Goal: Connect with others: Connect with others

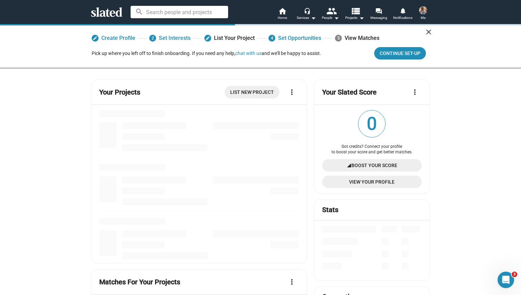
click at [426, 31] on mat-icon "close" at bounding box center [428, 32] width 8 height 8
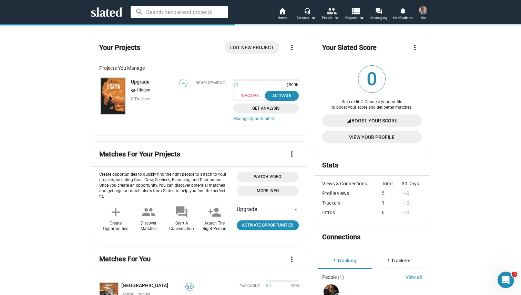
click at [327, 14] on mat-icon "people" at bounding box center [331, 11] width 10 height 10
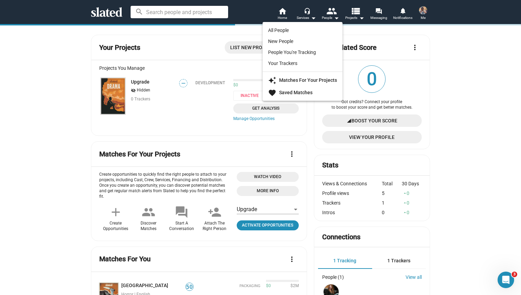
click at [165, 109] on div at bounding box center [260, 147] width 521 height 295
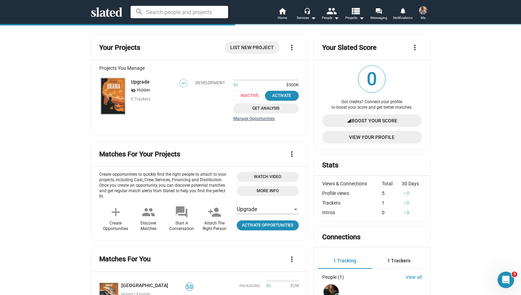
click at [247, 119] on link "Manage Opportunities" at bounding box center [265, 119] width 65 height 6
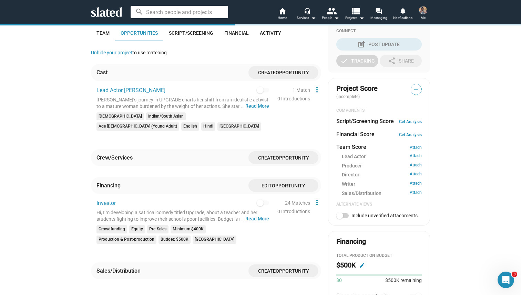
scroll to position [161, 0]
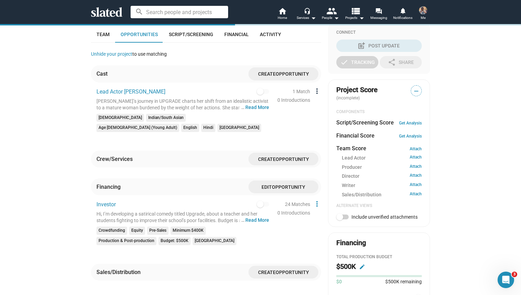
click at [313, 90] on mat-icon "more_vert" at bounding box center [317, 91] width 8 height 8
click at [282, 105] on div at bounding box center [260, 147] width 521 height 295
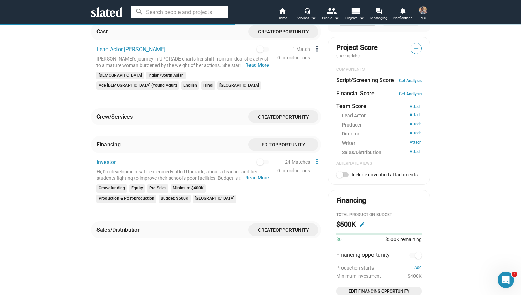
scroll to position [0, 0]
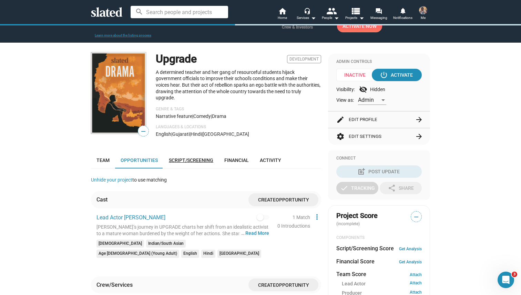
click at [185, 158] on span "Script/Screening" at bounding box center [191, 161] width 44 height 6
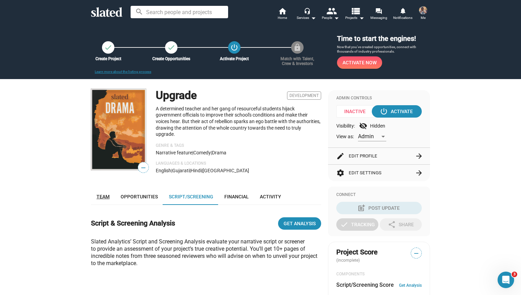
click at [101, 196] on span "Team" at bounding box center [102, 197] width 13 height 6
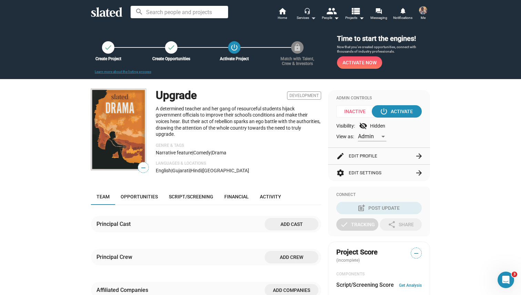
click at [310, 14] on mat-icon "headset_mic" at bounding box center [307, 11] width 6 height 6
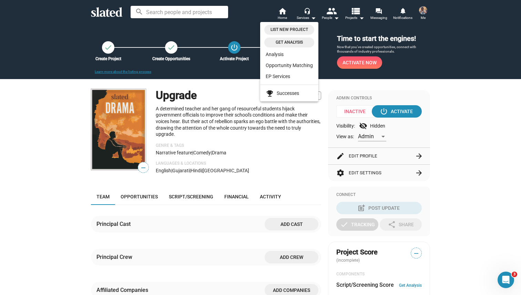
click at [280, 14] on div at bounding box center [260, 147] width 521 height 295
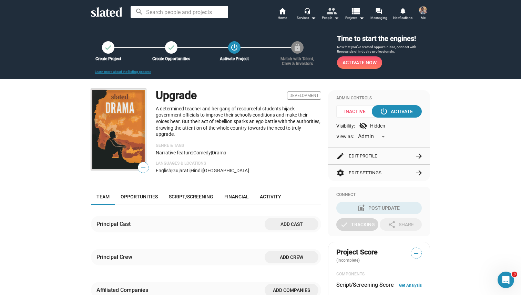
click at [329, 15] on mat-icon "people" at bounding box center [331, 11] width 10 height 10
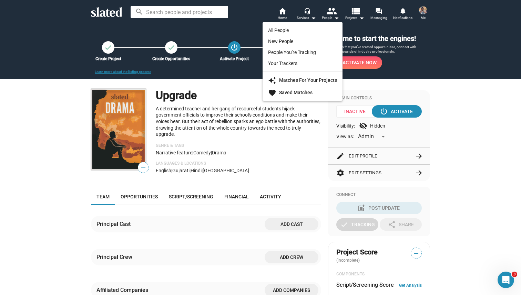
click at [286, 39] on link "New People" at bounding box center [302, 41] width 80 height 11
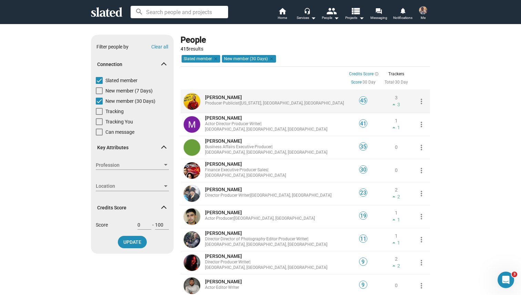
click at [419, 101] on mat-icon "more_vert" at bounding box center [421, 101] width 8 height 8
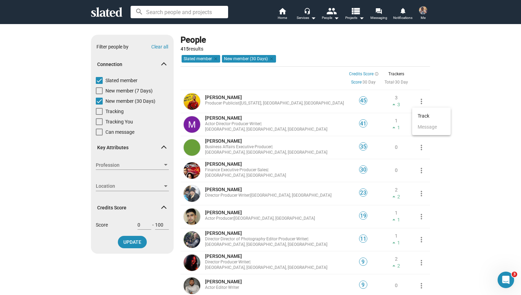
click at [247, 100] on div at bounding box center [260, 147] width 521 height 295
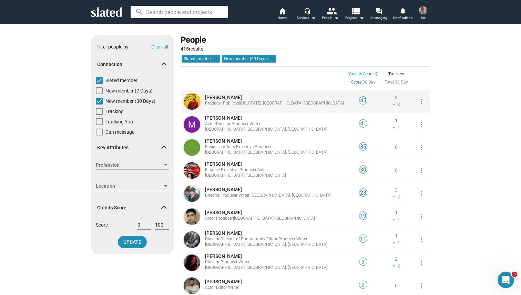
click at [235, 100] on span "[PERSON_NAME]" at bounding box center [223, 98] width 37 height 6
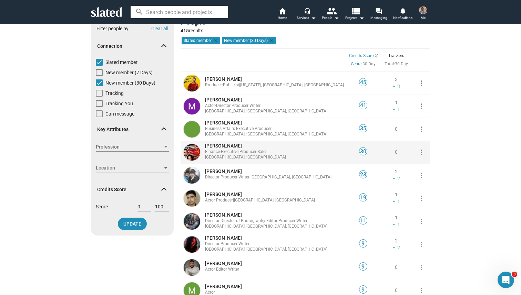
scroll to position [20, 0]
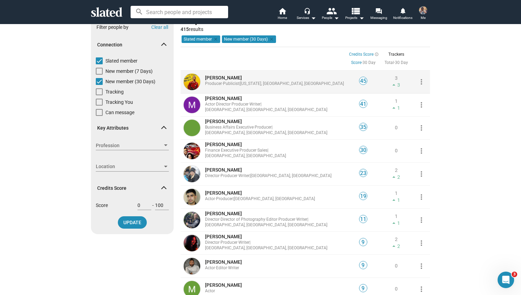
click at [360, 83] on span "45" at bounding box center [363, 81] width 8 height 7
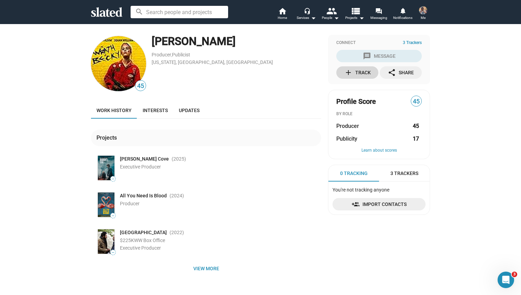
click at [356, 69] on div "add Track" at bounding box center [357, 72] width 27 height 12
click at [348, 126] on span "Producer" at bounding box center [347, 126] width 23 height 7
click at [419, 123] on mat-card "Profile Score 45 BY ROLE Producer 45 Publicity 17 Learn about scores" at bounding box center [379, 125] width 102 height 70
drag, startPoint x: 375, startPoint y: 129, endPoint x: 367, endPoint y: 132, distance: 7.9
click at [367, 132] on mat-card "Profile Score 45 BY ROLE Producer 45 Publicity 17 Learn about scores" at bounding box center [379, 125] width 102 height 70
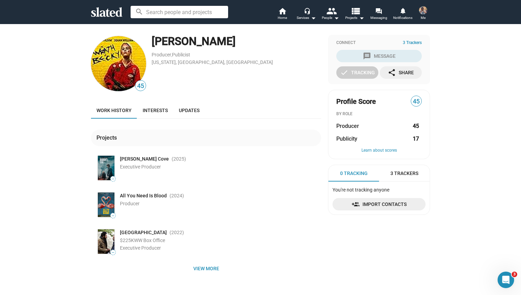
click at [392, 135] on div "Publicity 17" at bounding box center [378, 138] width 85 height 7
click at [110, 14] on icon at bounding box center [106, 12] width 31 height 10
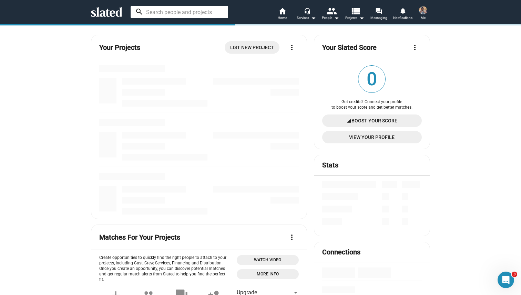
click at [158, 11] on input at bounding box center [178, 12] width 97 height 12
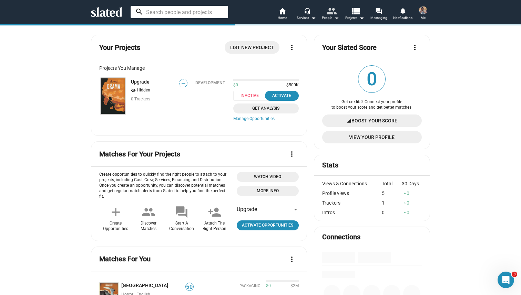
click at [332, 12] on mat-icon "people" at bounding box center [331, 11] width 10 height 10
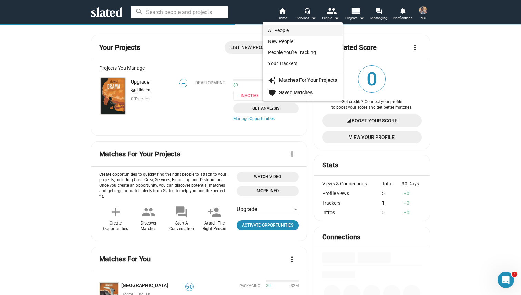
click at [291, 30] on link "All People" at bounding box center [302, 30] width 80 height 11
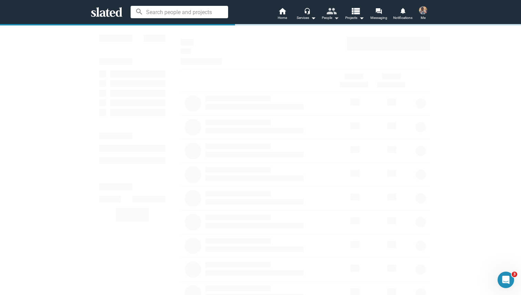
click at [331, 15] on mat-icon "people" at bounding box center [331, 11] width 10 height 10
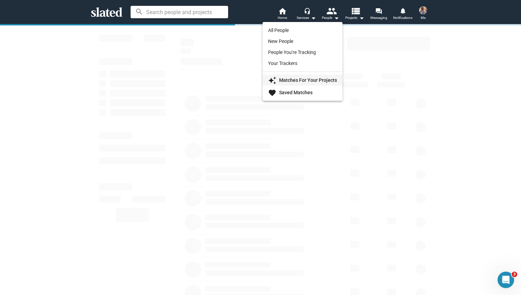
click at [300, 81] on strong "Matches For Your Projects" at bounding box center [308, 80] width 58 height 6
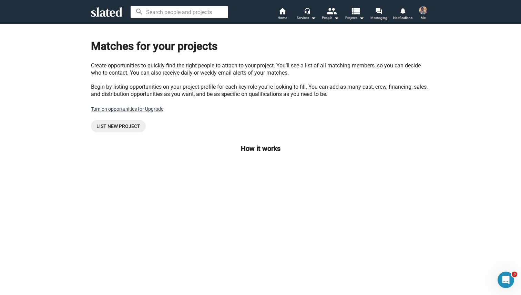
click at [119, 109] on link "Turn on opportunities for Upgrade" at bounding box center [127, 109] width 72 height 6
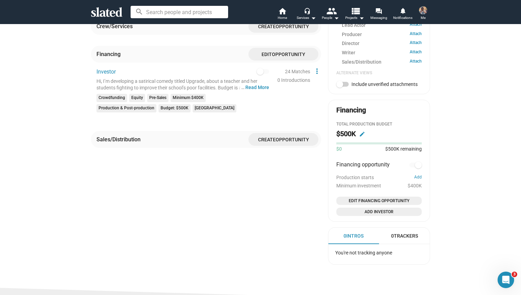
scroll to position [297, 0]
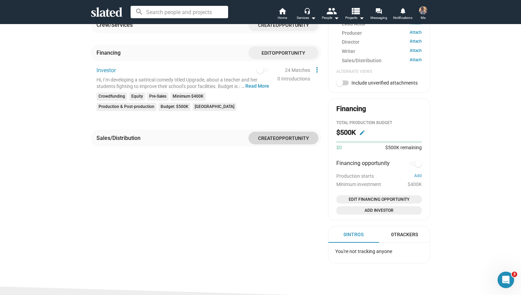
click at [276, 136] on span "Opportunity" at bounding box center [291, 139] width 33 height 6
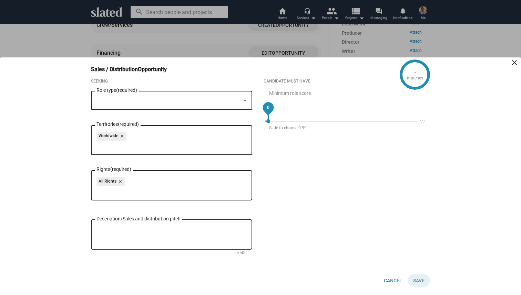
click at [515, 62] on mat-icon "close" at bounding box center [514, 63] width 8 height 8
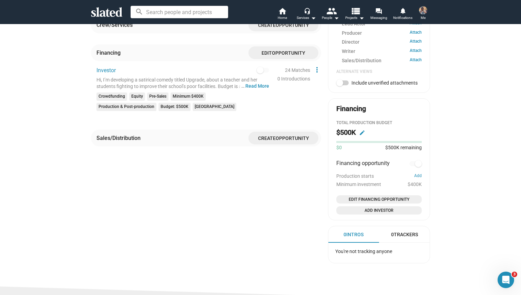
click at [260, 83] on button "… Read More" at bounding box center [257, 86] width 24 height 7
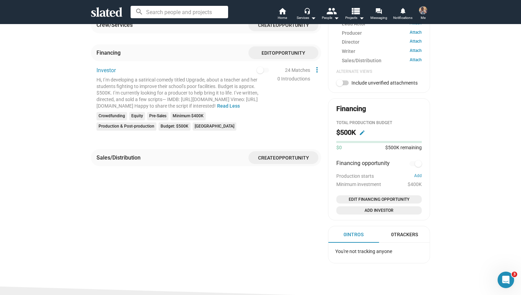
drag, startPoint x: 142, startPoint y: 82, endPoint x: 205, endPoint y: 81, distance: 62.7
click at [195, 81] on div "Hi, I’m developing a satirical comedy titled Upgrade, about a teacher and her s…" at bounding box center [182, 93] width 173 height 33
drag, startPoint x: 234, startPoint y: 81, endPoint x: 219, endPoint y: 81, distance: 14.5
click at [219, 81] on div "Hi, I’m developing a satirical comedy titled Upgrade, about a teacher and her s…" at bounding box center [182, 93] width 173 height 33
drag, startPoint x: 229, startPoint y: 82, endPoint x: 218, endPoint y: 84, distance: 10.9
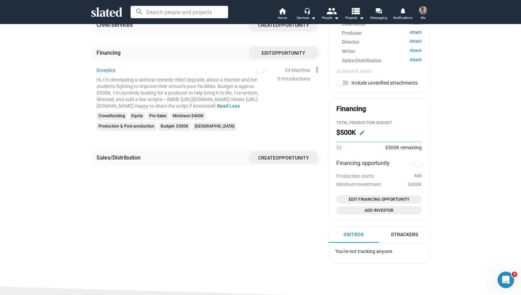
click at [229, 82] on div "Hi, I’m developing a satirical comedy titled Upgrade, about a teacher and her s…" at bounding box center [182, 93] width 173 height 33
drag, startPoint x: 176, startPoint y: 91, endPoint x: 148, endPoint y: 91, distance: 27.9
click at [157, 91] on div "Hi, I’m developing a satirical comedy titled Upgrade, about a teacher and her s…" at bounding box center [182, 93] width 173 height 33
drag, startPoint x: 169, startPoint y: 88, endPoint x: 173, endPoint y: 88, distance: 4.1
click at [173, 88] on div "Hi, I’m developing a satirical comedy titled Upgrade, about a teacher and her s…" at bounding box center [182, 93] width 173 height 33
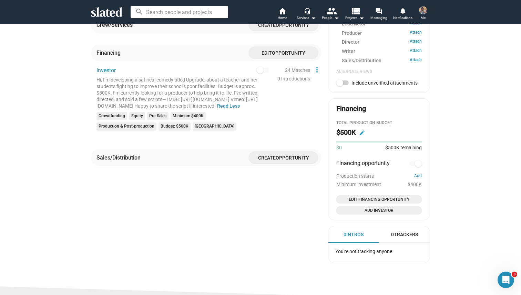
click at [182, 91] on div "Hi, I’m developing a satirical comedy titled Upgrade, about a teacher and her s…" at bounding box center [182, 93] width 173 height 33
drag, startPoint x: 150, startPoint y: 99, endPoint x: 196, endPoint y: 99, distance: 45.1
click at [196, 99] on div "Hi, I’m developing a satirical comedy titled Upgrade, about a teacher and her s…" at bounding box center [182, 93] width 173 height 33
drag, startPoint x: 214, startPoint y: 99, endPoint x: 227, endPoint y: 99, distance: 12.7
click at [223, 99] on div "Hi, I’m developing a satirical comedy titled Upgrade, about a teacher and her s…" at bounding box center [182, 93] width 173 height 33
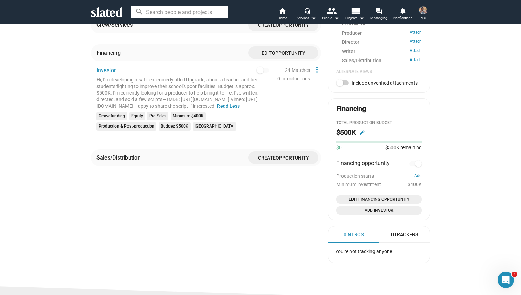
drag, startPoint x: 247, startPoint y: 101, endPoint x: 191, endPoint y: 102, distance: 55.8
click at [191, 102] on div "Hi, I’m developing a satirical comedy titled Upgrade, about a teacher and her s…" at bounding box center [182, 93] width 173 height 33
click at [167, 102] on div "Hi, I’m developing a satirical comedy titled Upgrade, about a teacher and her s…" at bounding box center [182, 93] width 173 height 33
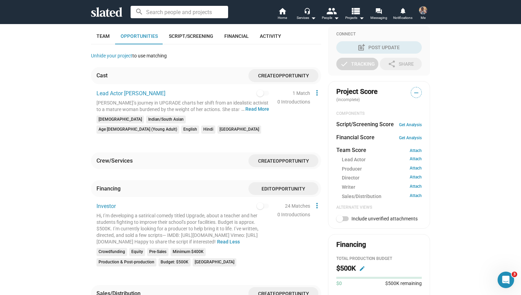
scroll to position [0, 0]
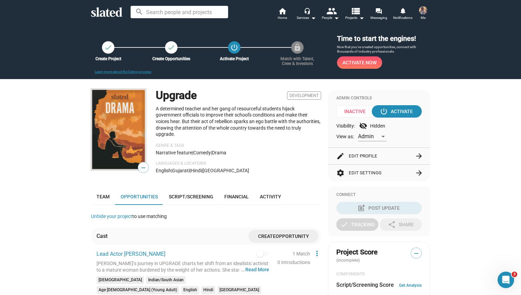
drag, startPoint x: 108, startPoint y: 20, endPoint x: 125, endPoint y: 22, distance: 17.3
click at [108, 20] on div "search home Home headset_mic Services arrow_drop_down people People arrow_drop_…" at bounding box center [260, 12] width 353 height 18
